Goal: Transaction & Acquisition: Purchase product/service

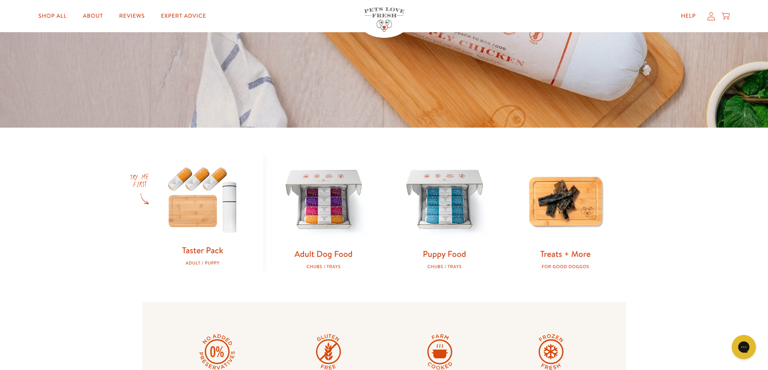
scroll to position [242, 0]
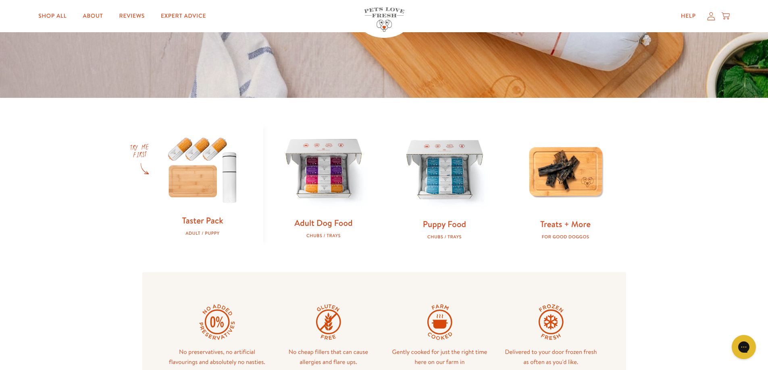
click at [322, 195] on img at bounding box center [323, 170] width 95 height 95
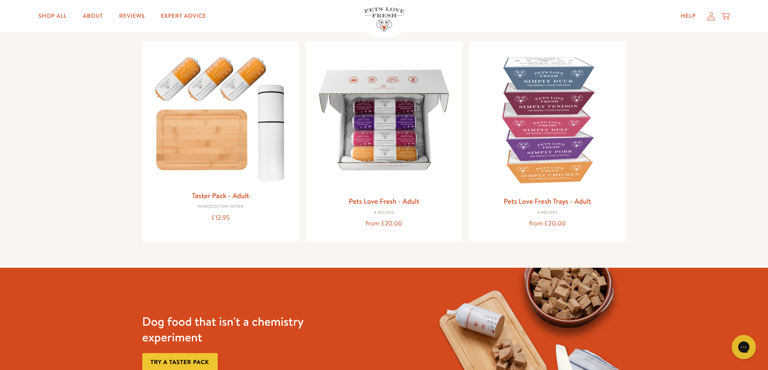
scroll to position [81, 0]
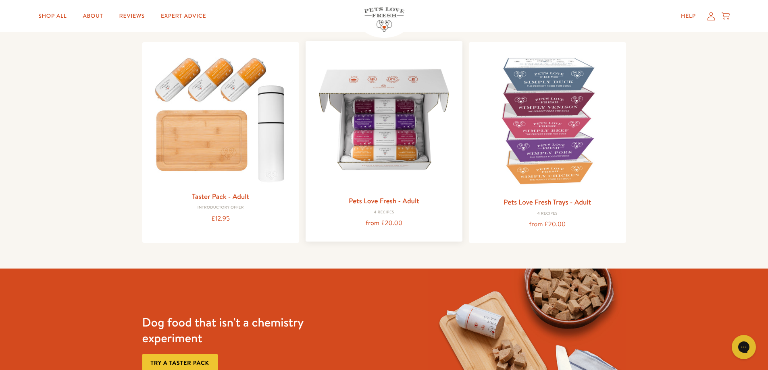
click at [383, 155] on img at bounding box center [384, 120] width 144 height 144
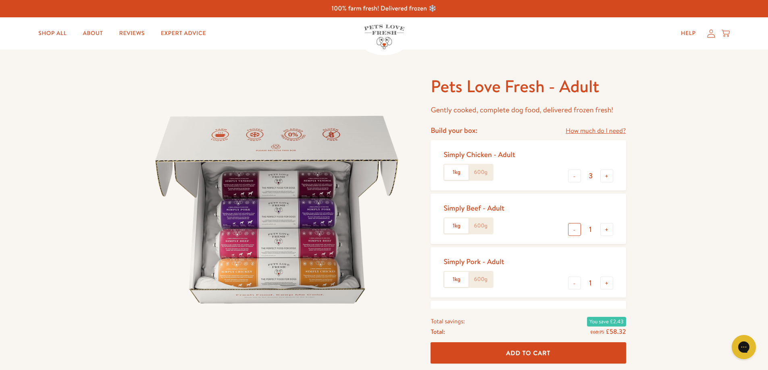
click at [573, 230] on button "-" at bounding box center [574, 229] width 13 height 13
type input "0"
click at [575, 284] on button "-" at bounding box center [574, 283] width 13 height 13
type input "0"
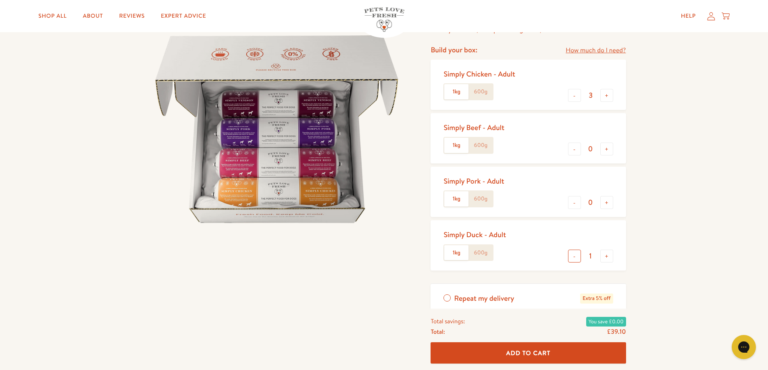
click at [574, 257] on button "-" at bounding box center [574, 256] width 13 height 13
type input "0"
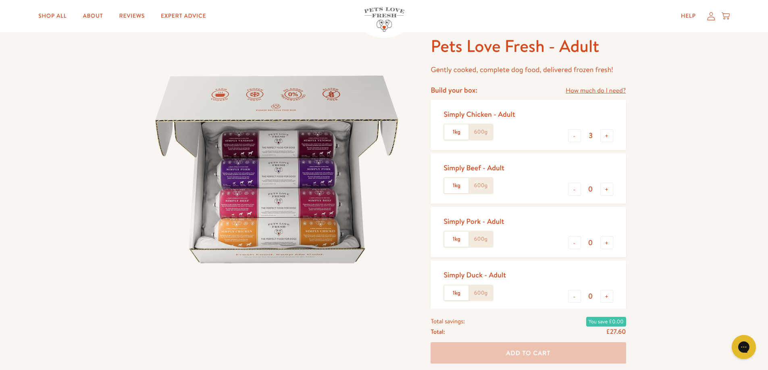
scroll to position [0, 0]
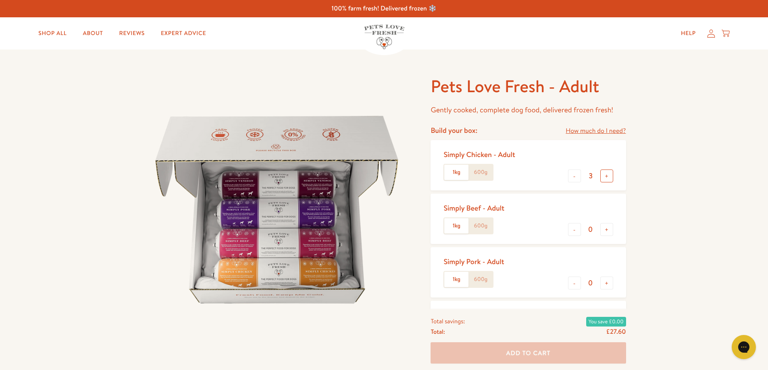
click at [606, 174] on button "+" at bounding box center [606, 176] width 13 height 13
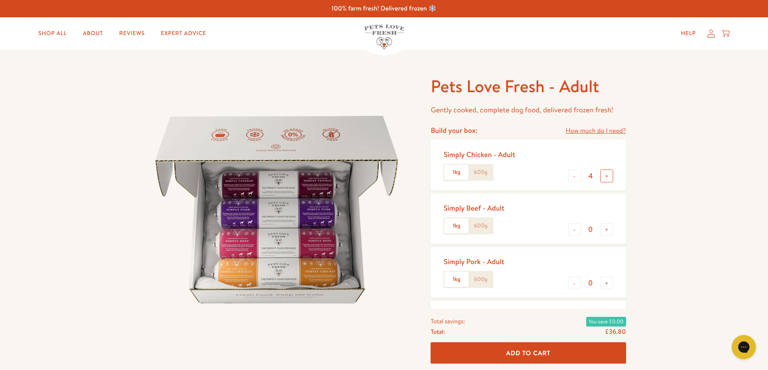
click at [606, 174] on button "+" at bounding box center [606, 176] width 13 height 13
type input "6"
click at [526, 352] on span "Add To Cart" at bounding box center [528, 353] width 44 height 8
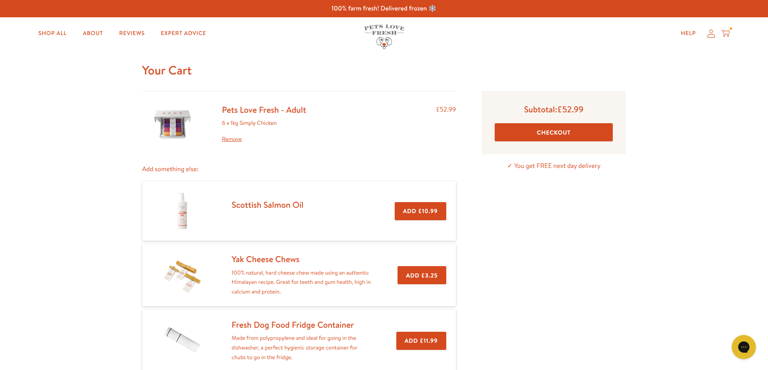
click at [546, 130] on button "Checkout" at bounding box center [553, 132] width 118 height 18
